Goal: Task Accomplishment & Management: Use online tool/utility

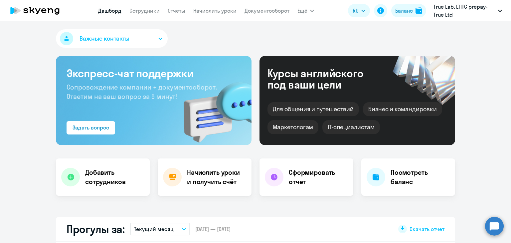
select select "30"
click at [220, 6] on nav "Дашборд Сотрудники Отчеты Начислить уроки Документооборот" at bounding box center [193, 10] width 191 height 13
click at [220, 13] on link "Начислить уроки" at bounding box center [214, 10] width 43 height 7
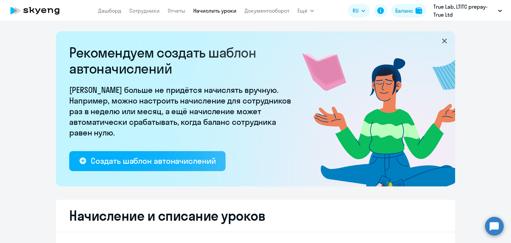
select select "10"
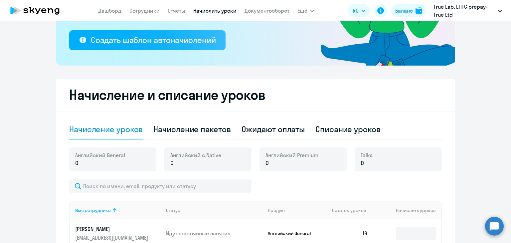
scroll to position [166, 0]
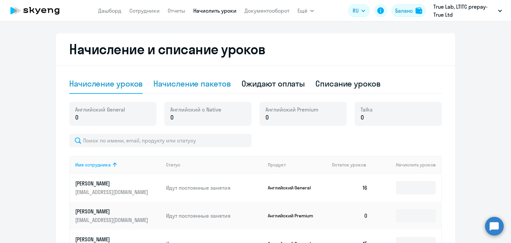
click at [165, 84] on div "Начисление пакетов" at bounding box center [191, 83] width 77 height 11
select select "10"
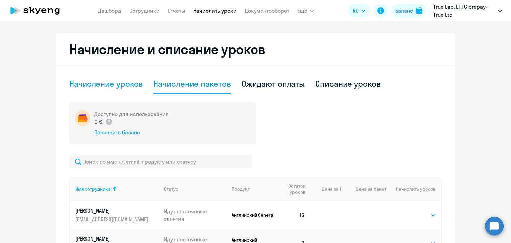
click at [120, 83] on div "Начисление уроков" at bounding box center [106, 83] width 74 height 11
select select "10"
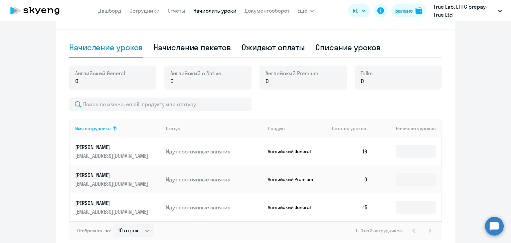
scroll to position [237, 0]
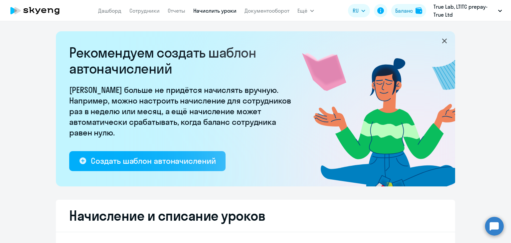
select select "10"
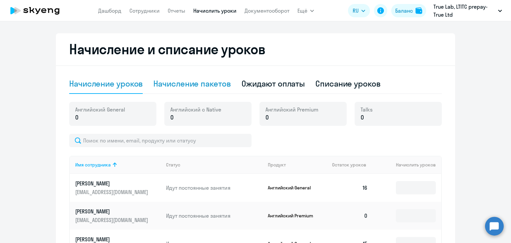
click at [183, 78] on div "Начисление пакетов" at bounding box center [191, 84] width 77 height 20
select select "10"
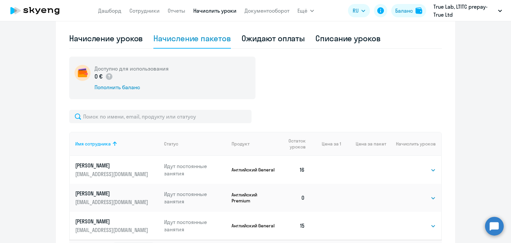
scroll to position [264, 0]
